Goal: Information Seeking & Learning: Check status

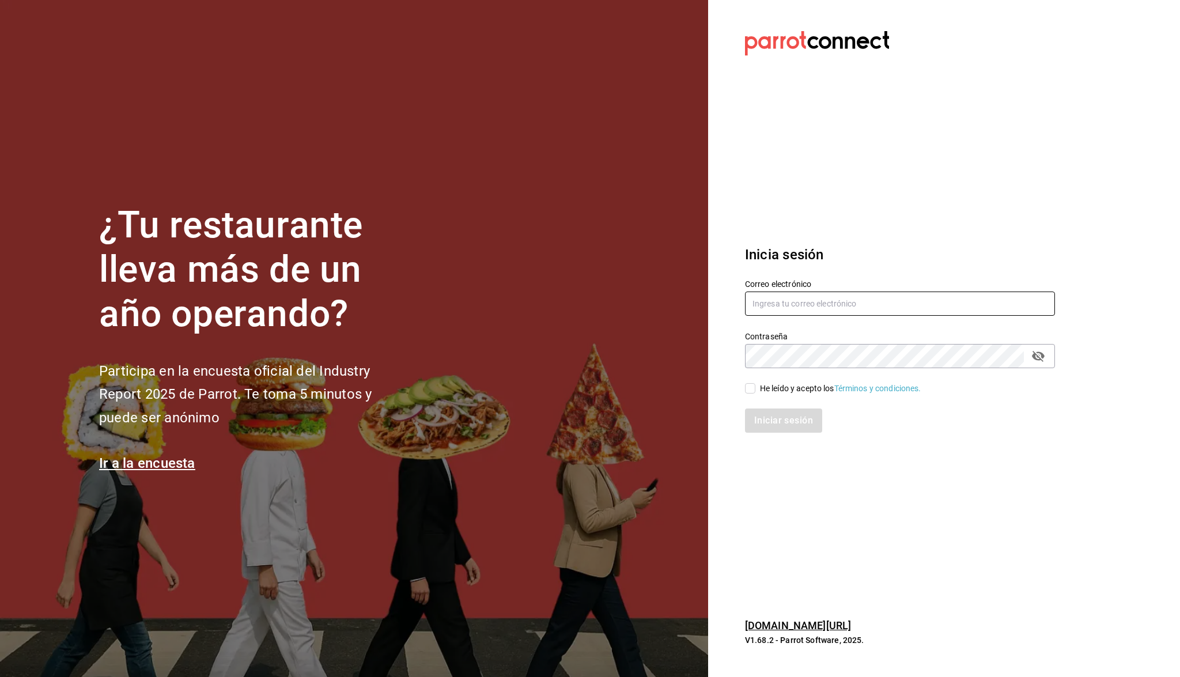
type input "[EMAIL_ADDRESS][DOMAIN_NAME]"
click at [757, 387] on span "He leído y acepto los Términos y condiciones." at bounding box center [838, 389] width 166 height 12
click at [755, 387] on input "He leído y acepto los Términos y condiciones." at bounding box center [750, 388] width 10 height 10
checkbox input "true"
click at [762, 413] on button "Iniciar sesión" at bounding box center [784, 421] width 78 height 24
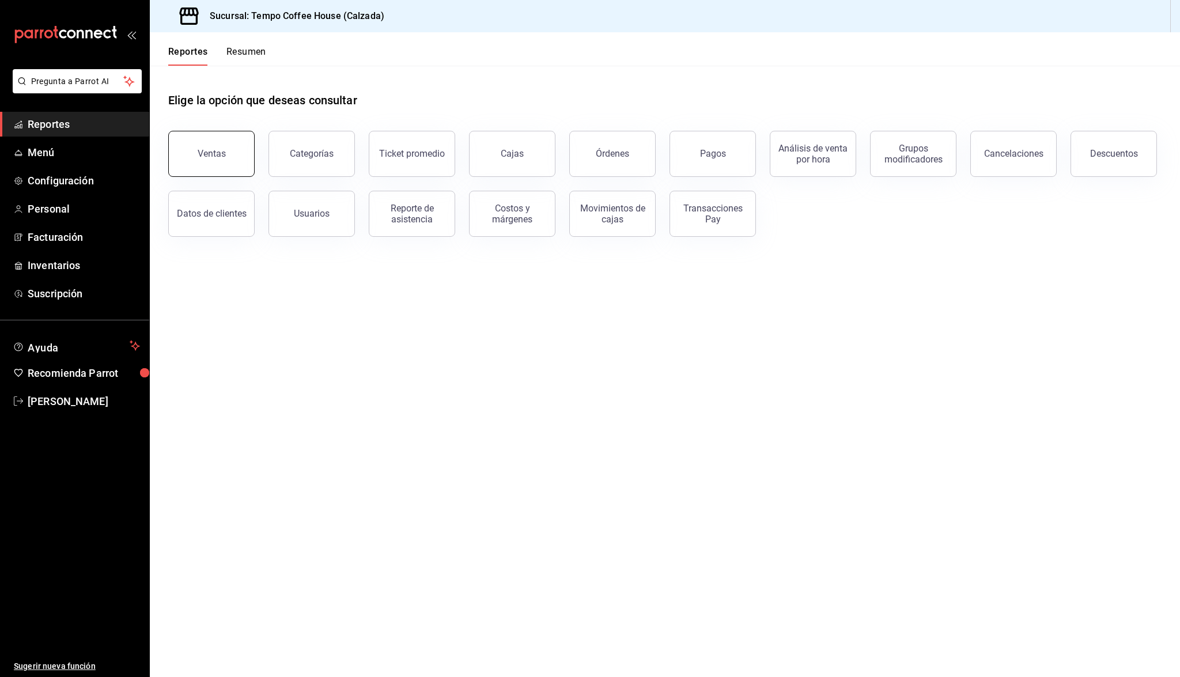
click at [222, 152] on div "Ventas" at bounding box center [212, 153] width 28 height 11
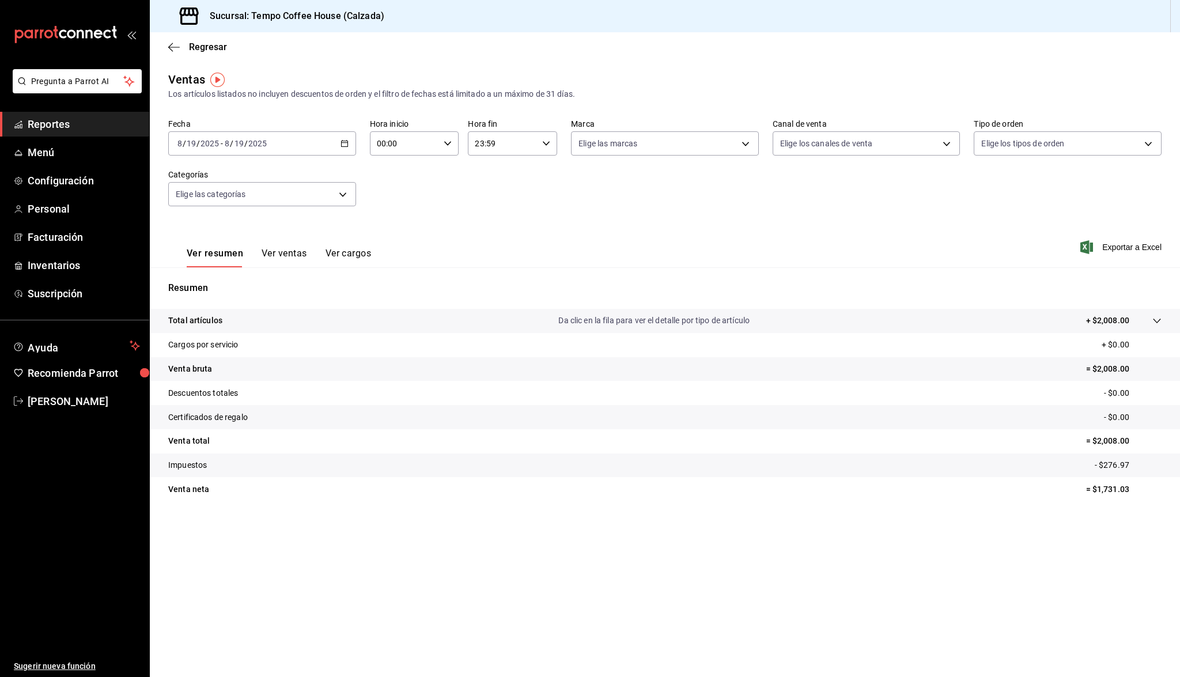
click at [52, 130] on span "Reportes" at bounding box center [84, 124] width 112 height 16
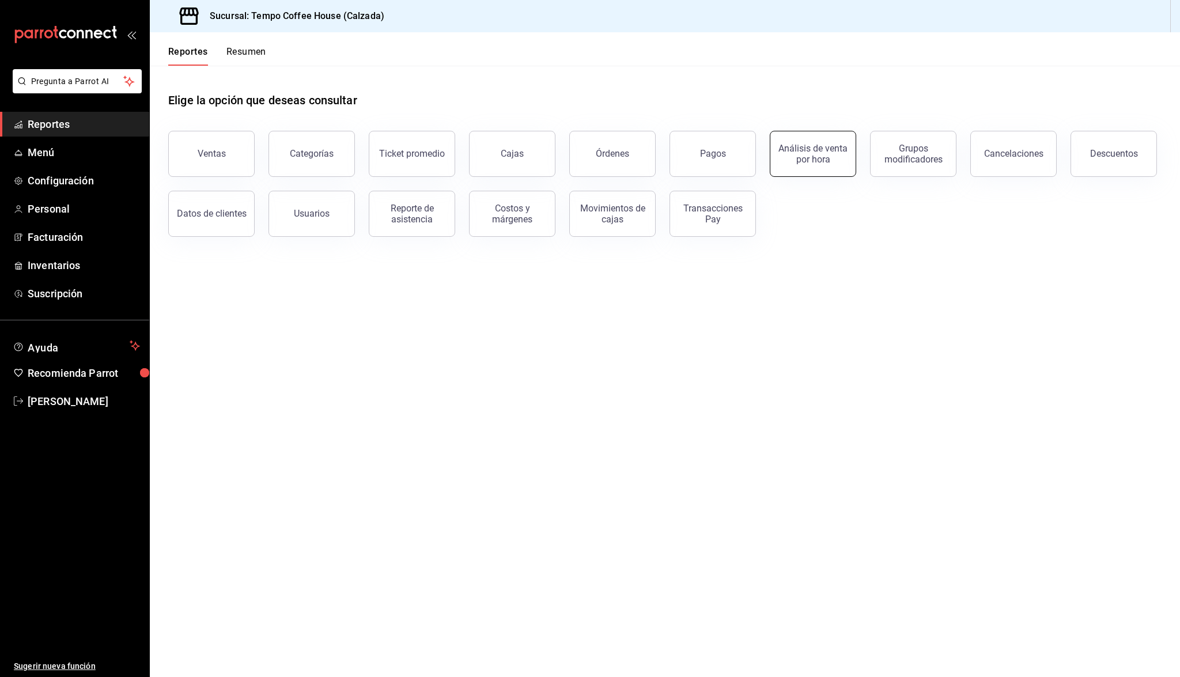
click at [813, 165] on button "Análisis de venta por hora" at bounding box center [813, 154] width 86 height 46
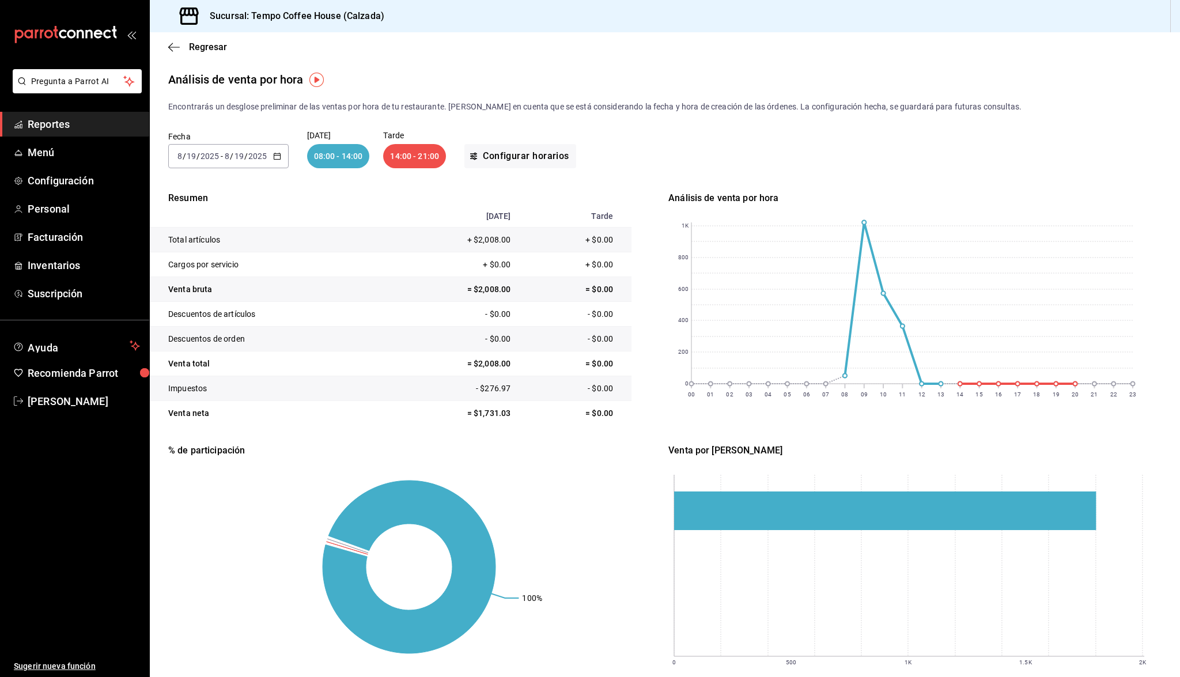
click at [399, 165] on div "14:00 - 21:00" at bounding box center [414, 156] width 63 height 24
click at [396, 161] on div "14:00 - 21:00" at bounding box center [414, 156] width 63 height 24
click at [383, 143] on div "Tarde 14:00 - 21:00" at bounding box center [414, 149] width 63 height 37
click at [404, 160] on div "14:00 - 21:00" at bounding box center [414, 156] width 63 height 24
click at [244, 160] on span "/" at bounding box center [245, 156] width 3 height 9
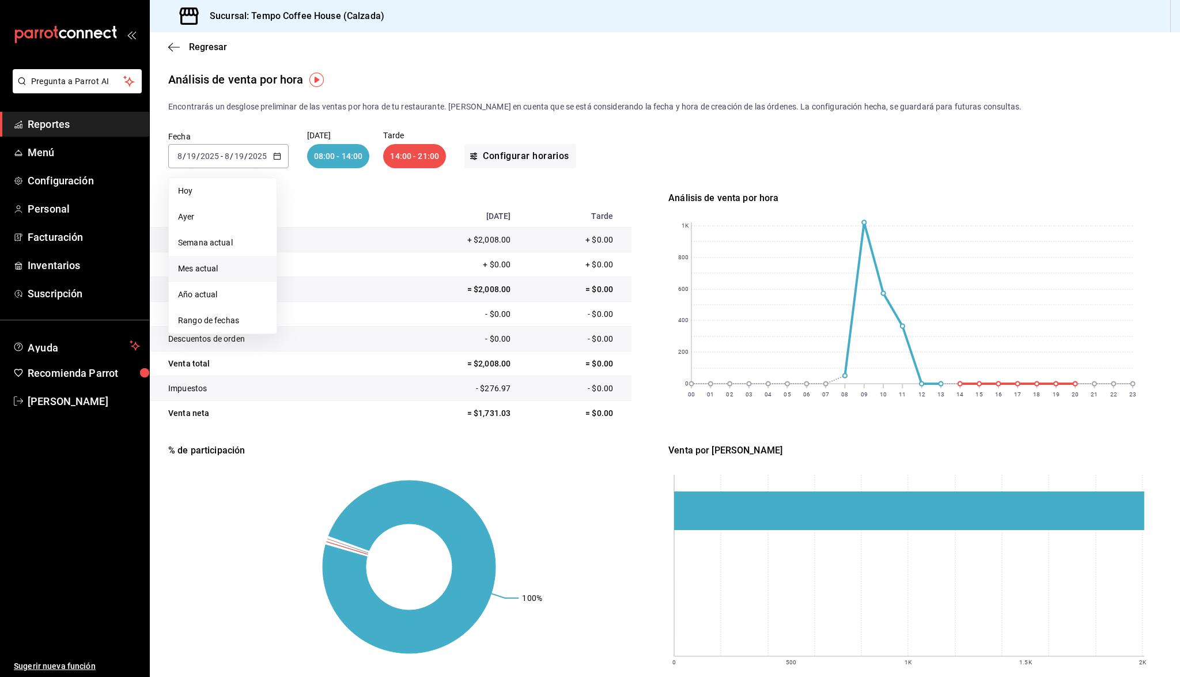
click at [214, 273] on span "Mes actual" at bounding box center [222, 269] width 89 height 12
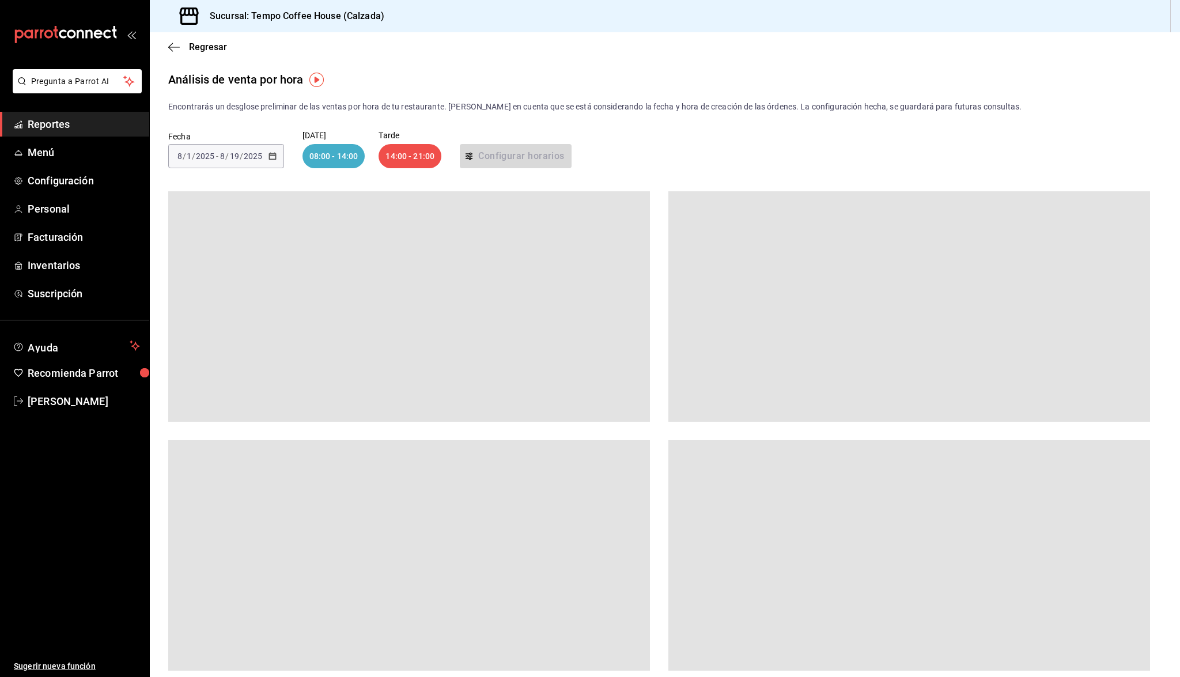
click at [404, 157] on div "14:00 - 21:00" at bounding box center [410, 156] width 63 height 24
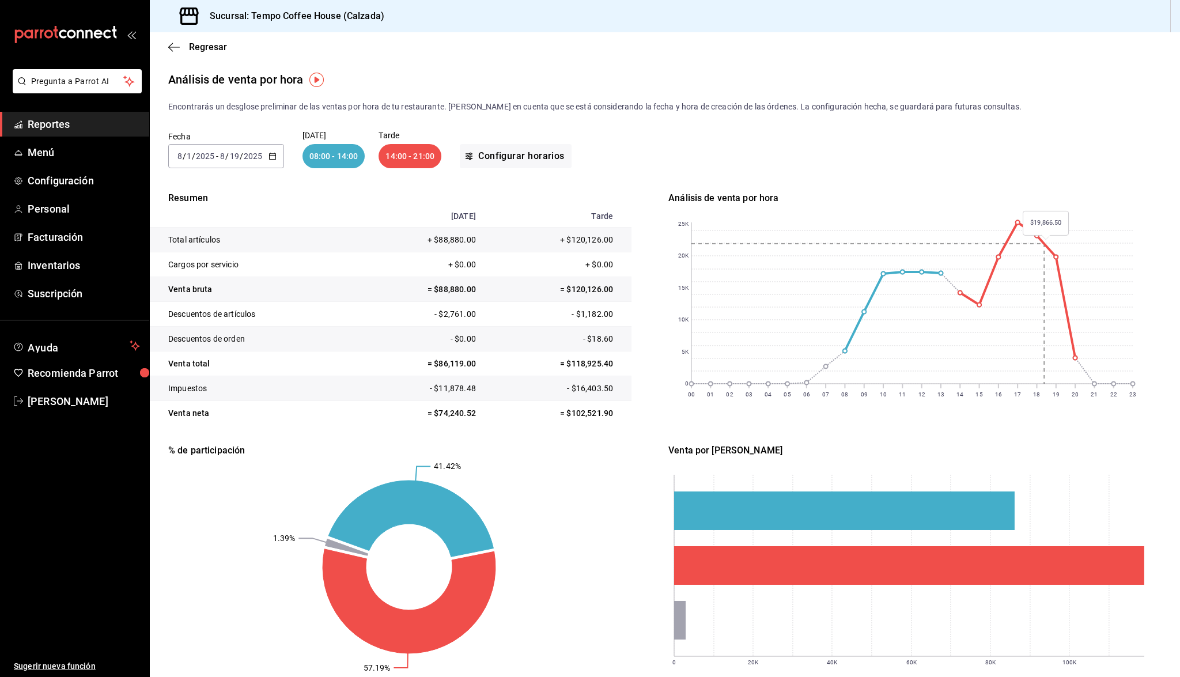
click at [1056, 240] on rect at bounding box center [911, 302] width 441 height 161
click at [103, 119] on span "Reportes" at bounding box center [84, 124] width 112 height 16
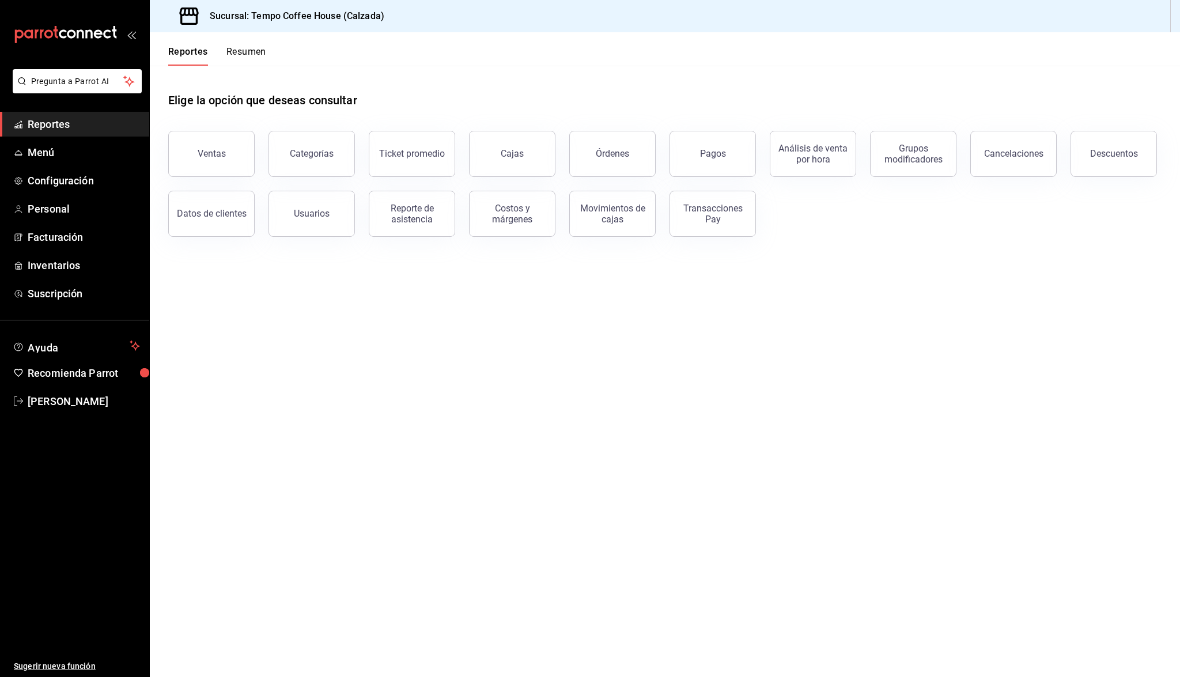
click at [105, 122] on span "Reportes" at bounding box center [84, 124] width 112 height 16
click at [700, 148] on button "Pagos" at bounding box center [713, 154] width 86 height 46
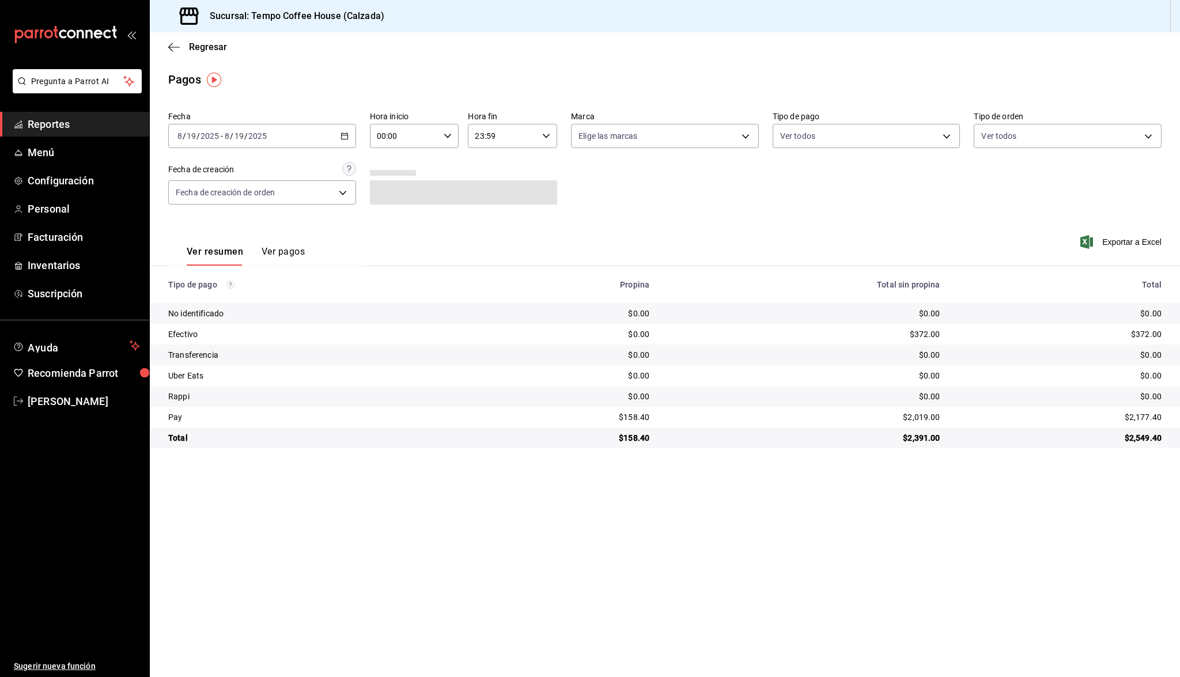
click at [105, 136] on link "Reportes" at bounding box center [74, 124] width 149 height 25
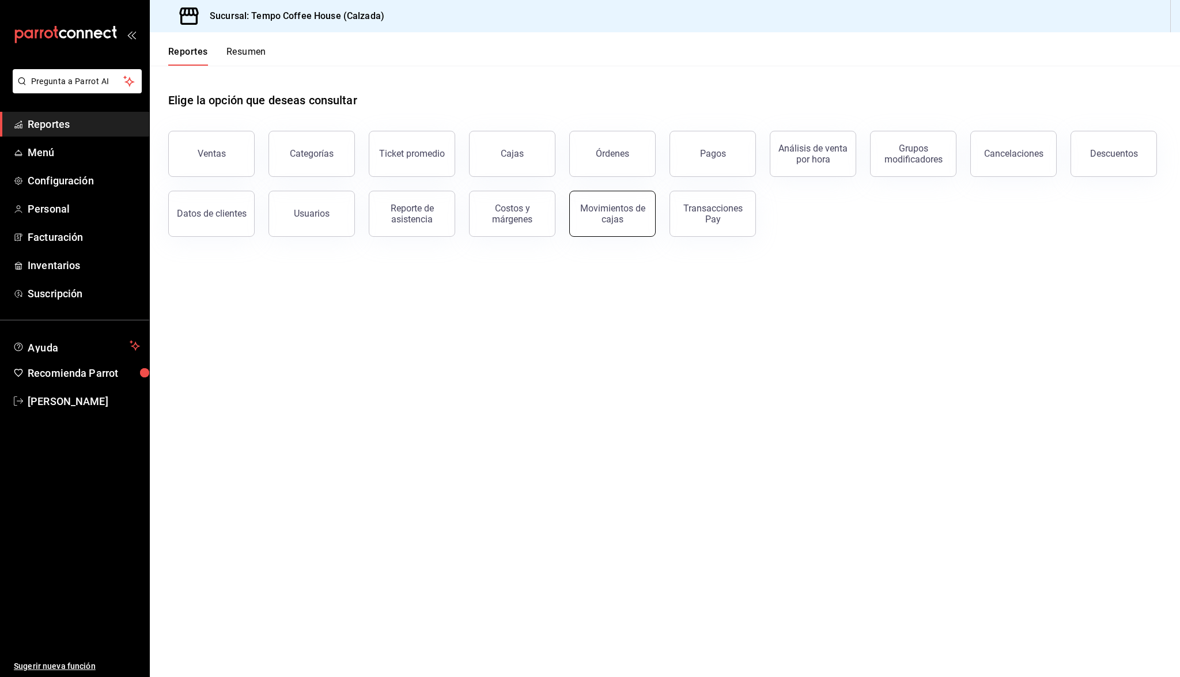
click at [636, 228] on button "Movimientos de cajas" at bounding box center [612, 214] width 86 height 46
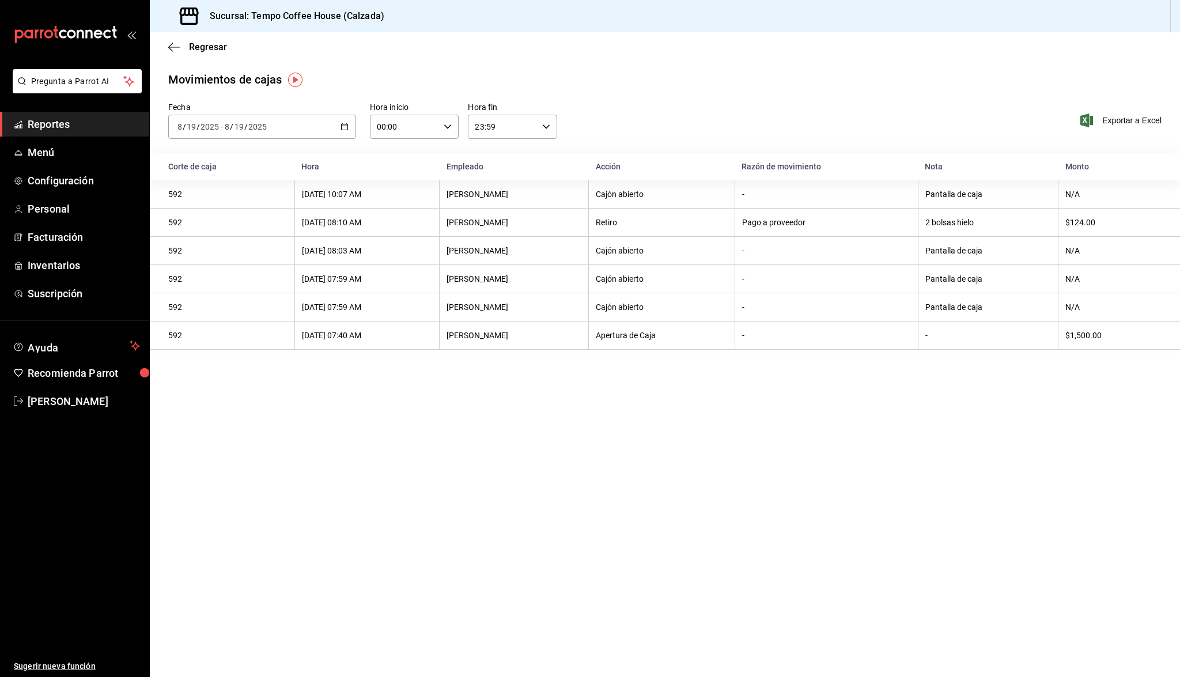
click at [312, 127] on div "[DATE] [DATE] - [DATE] [DATE]" at bounding box center [262, 127] width 188 height 24
click at [207, 196] on li "Ayer" at bounding box center [223, 188] width 108 height 26
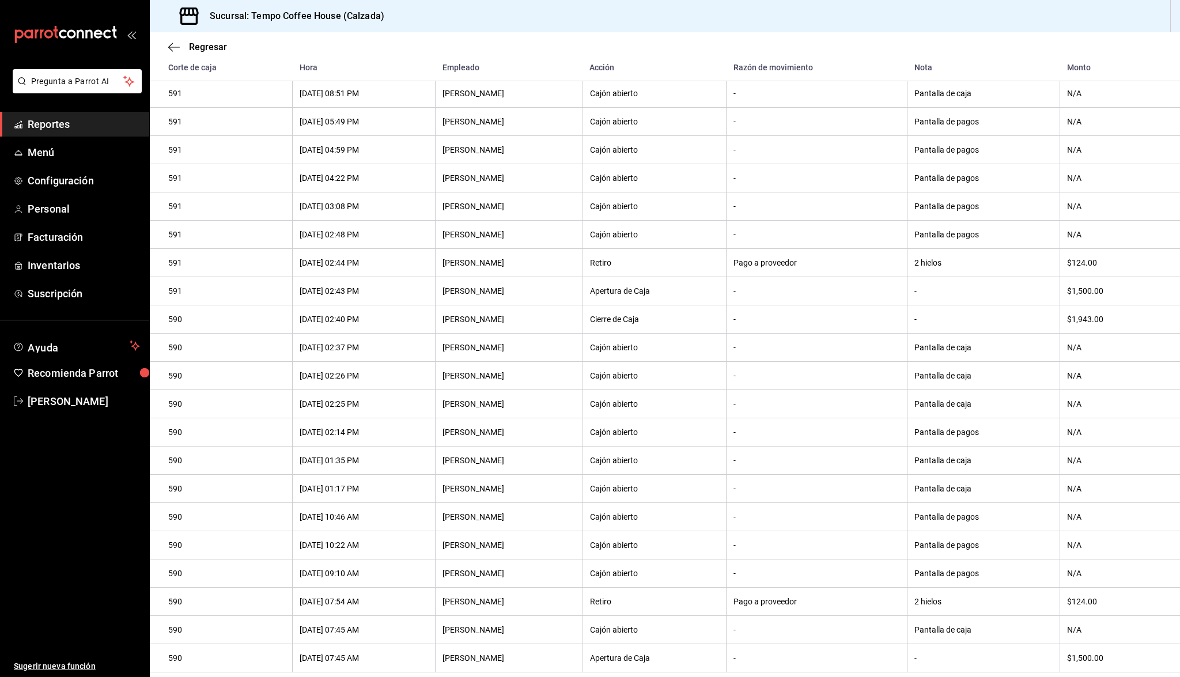
scroll to position [150, 0]
